Goal: Communication & Community: Participate in discussion

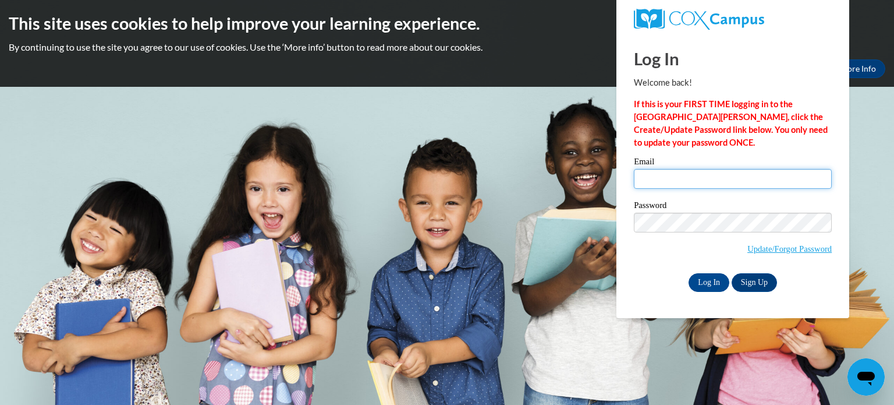
type input "ekajohn@kusd.edu"
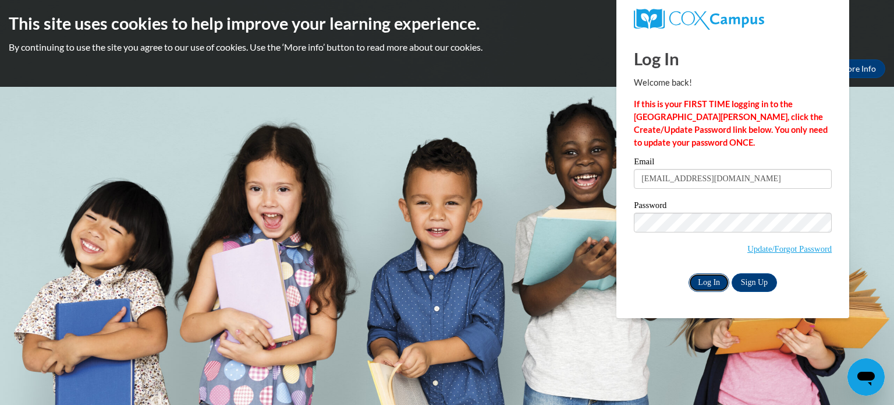
click at [714, 281] on input "Log In" at bounding box center [709, 282] width 41 height 19
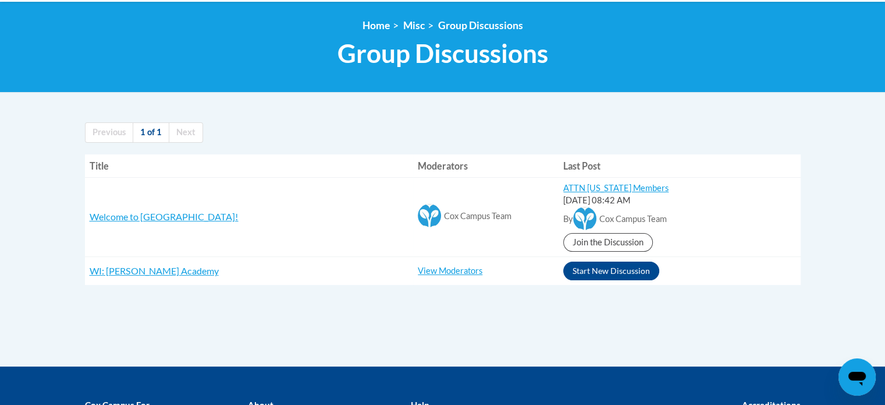
scroll to position [151, 0]
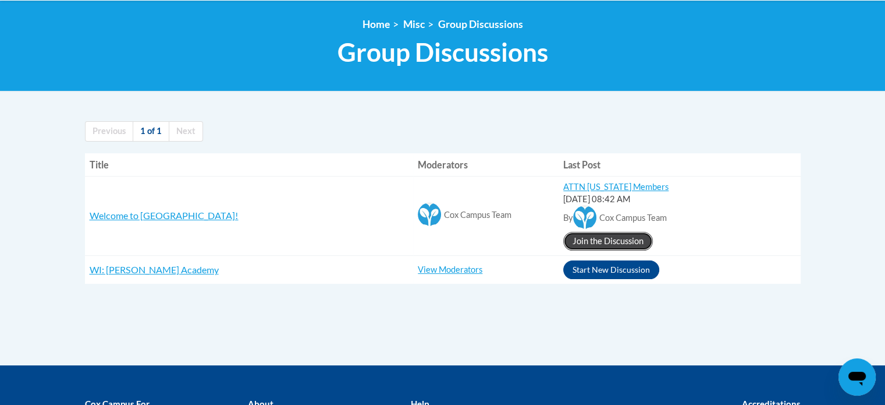
click at [563, 237] on link "Join the Discussion" at bounding box center [608, 241] width 90 height 19
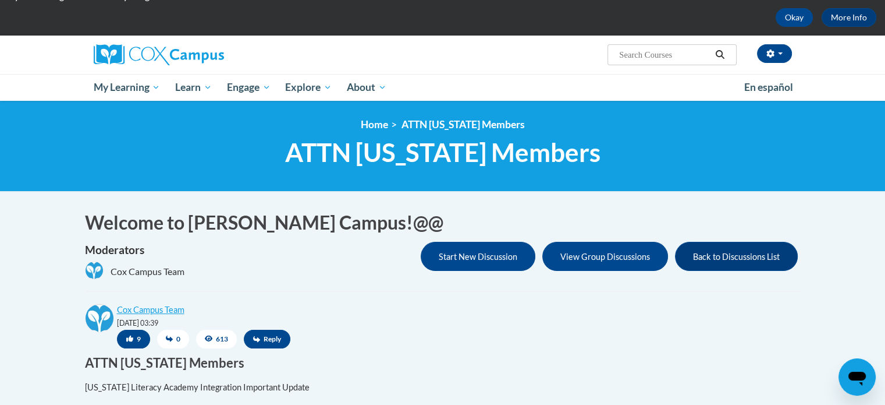
scroll to position [49, 0]
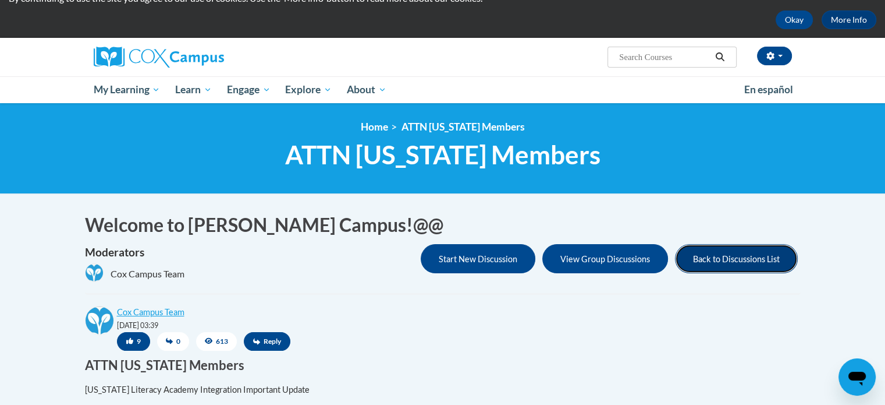
click at [721, 256] on button "Back to Discussions List" at bounding box center [736, 258] width 123 height 29
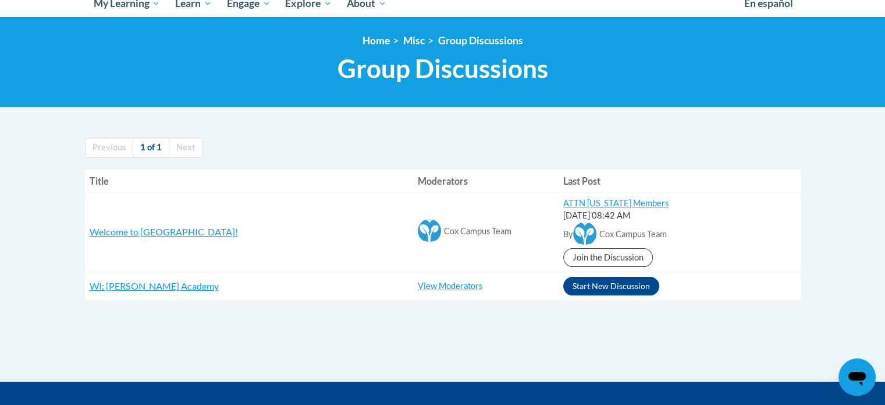
scroll to position [137, 0]
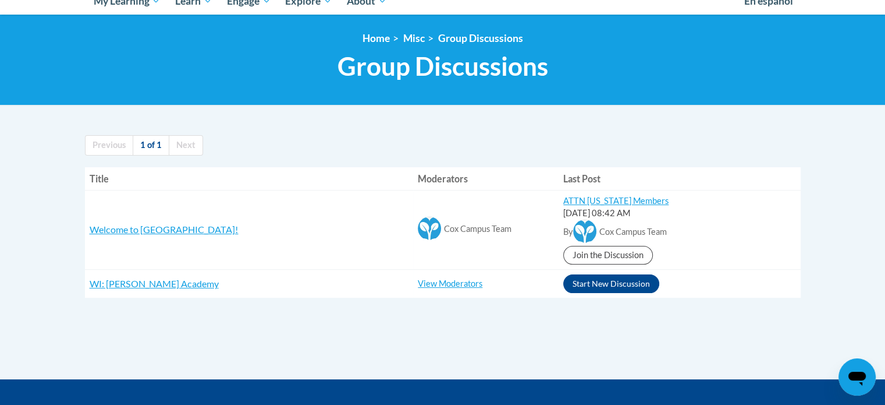
click at [799, 230] on td "ATTN Georgia Members 09/04/2025 @ 08:42 AM By Cox Campus Team Join the Discussi…" at bounding box center [680, 229] width 242 height 79
click at [131, 283] on span "WI: [PERSON_NAME] Academy" at bounding box center [154, 283] width 129 height 11
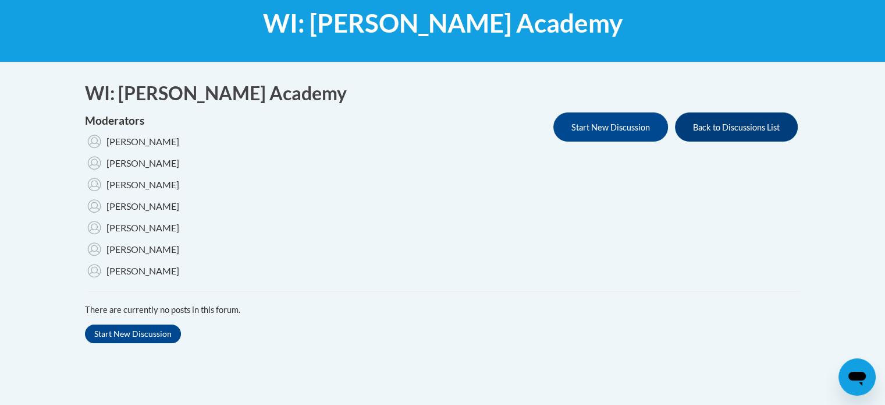
scroll to position [182, 0]
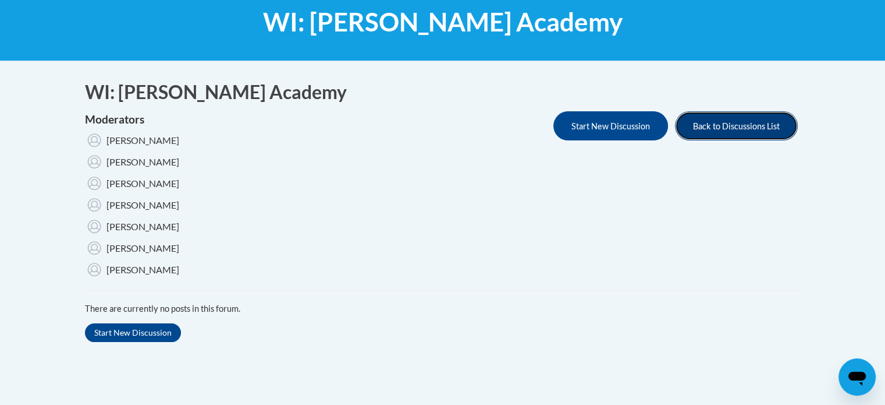
click at [732, 127] on button "Back to Discussions List" at bounding box center [736, 125] width 123 height 29
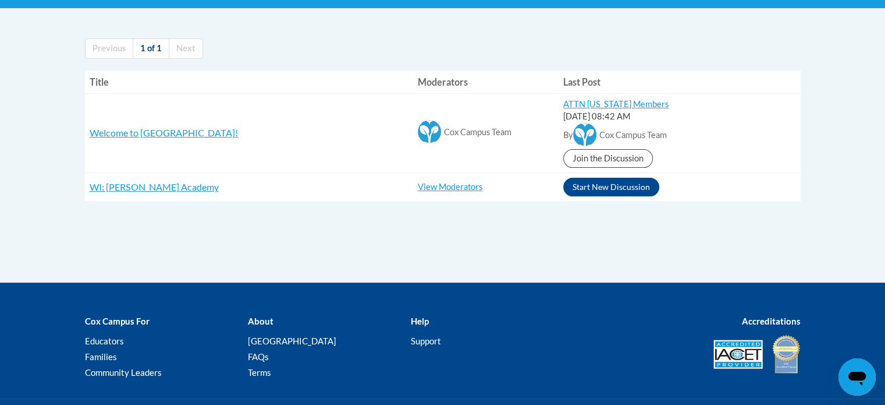
scroll to position [261, 0]
